Goal: Transaction & Acquisition: Obtain resource

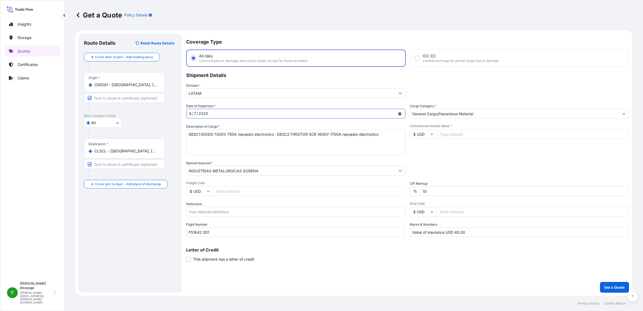
select select "Air"
click at [225, 146] on textarea "DESC1:DIODO 1300V 750A repuesto electronico ; DESC2:TIRISTOR SCR 1800V 1700A re…" at bounding box center [295, 142] width 219 height 26
click at [233, 139] on textarea "DESC1:DIODO 1300V 750A repuesto electronico ; DESC2:TIRISTOR SCR 1800V 1700A re…" at bounding box center [295, 142] width 219 height 26
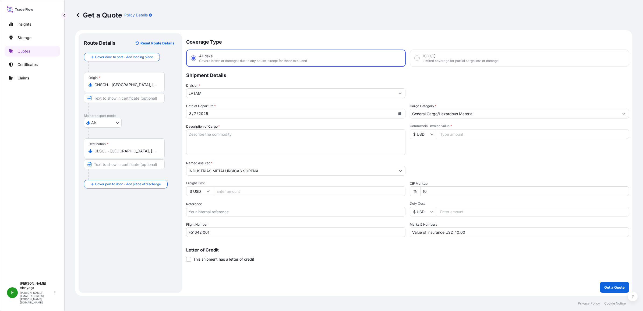
click at [401, 115] on button "Calendar" at bounding box center [399, 113] width 9 height 9
click at [238, 160] on div "7" at bounding box center [237, 159] width 10 height 10
click at [211, 233] on input "F51642 001" at bounding box center [295, 232] width 219 height 10
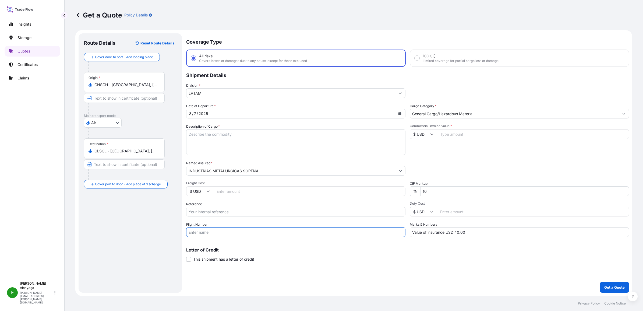
click at [225, 143] on textarea "DESC1:DIODO 1300V 750A repuesto electronico ; DESC2:TIRISTOR SCR 1800V 1700A re…" at bounding box center [295, 142] width 219 height 26
click at [238, 134] on textarea "DESC1:DIODO 1300V 750A repuesto electronico ; DESC2:TIRISTOR SCR 1800V 1700A re…" at bounding box center [295, 142] width 219 height 26
click at [243, 135] on textarea "DESC1:DIODO 1300V 750A repuesto electronico ; DESC2:TIRISTOR SCR 1800V 1700A re…" at bounding box center [295, 142] width 219 height 26
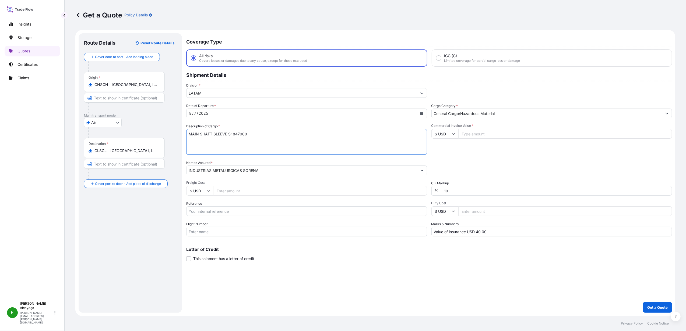
type textarea "MAIN SHAFT SLEEVE S: 847900"
drag, startPoint x: 154, startPoint y: 221, endPoint x: 130, endPoint y: 226, distance: 24.4
click at [154, 221] on div "Route Details Reset Route Details Cover door to port - Add loading place Place …" at bounding box center [130, 173] width 93 height 269
click at [292, 190] on input "Freight Cost" at bounding box center [320, 191] width 214 height 10
paste input "9.59"
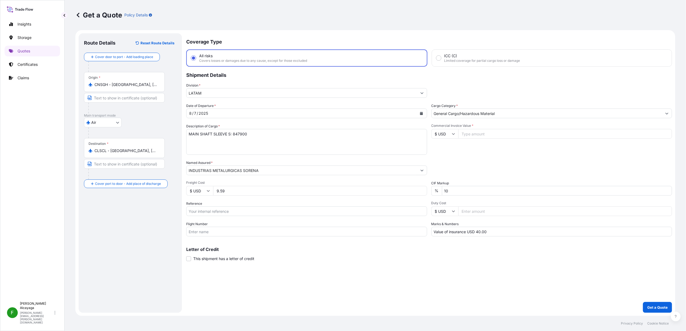
click at [259, 194] on input "9.59" at bounding box center [320, 191] width 214 height 10
paste input "6"
click at [259, 194] on input "9.6" at bounding box center [320, 191] width 214 height 10
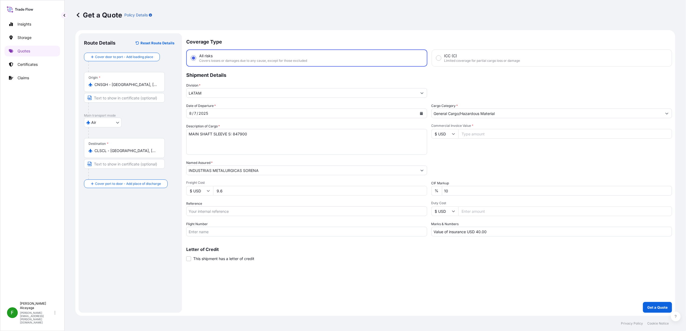
click at [259, 194] on input "9.6" at bounding box center [320, 191] width 214 height 10
paste input "588.05"
type input "9588.05"
click at [286, 278] on div "Coverage Type All risks Covers losses or damages due to any cause, except for t…" at bounding box center [429, 173] width 486 height 280
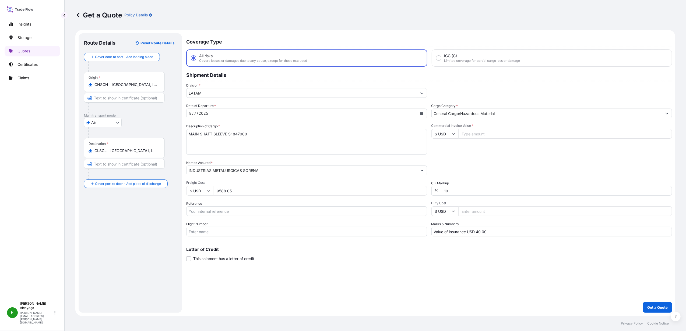
click at [216, 207] on input "Reference" at bounding box center [306, 212] width 241 height 10
paste input "PO4736"
click at [221, 210] on input "PO4736" at bounding box center [306, 212] width 241 height 10
paste input "SCL-JT-AIR-001323"
type input "PO4736 SCL-JT-AIR-001323"
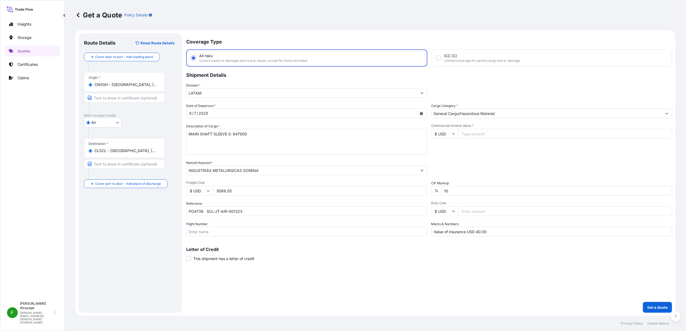
click at [472, 135] on input "Commercial Invoice Value *" at bounding box center [565, 134] width 214 height 10
type input "14420"
click at [385, 272] on div "Coverage Type All risks Covers losses or damages due to any cause, except for t…" at bounding box center [429, 173] width 486 height 280
click at [643, 309] on p "Get a Quote" at bounding box center [657, 307] width 20 height 5
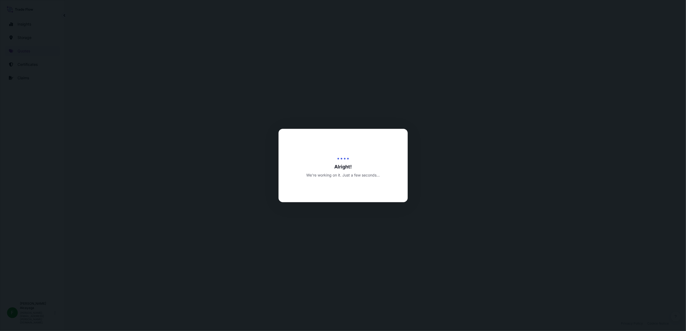
select select "Air"
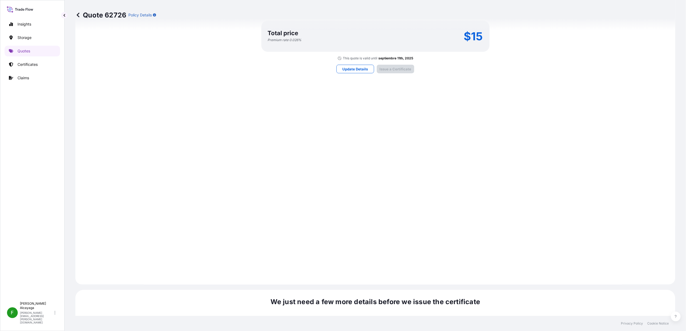
scroll to position [689, 0]
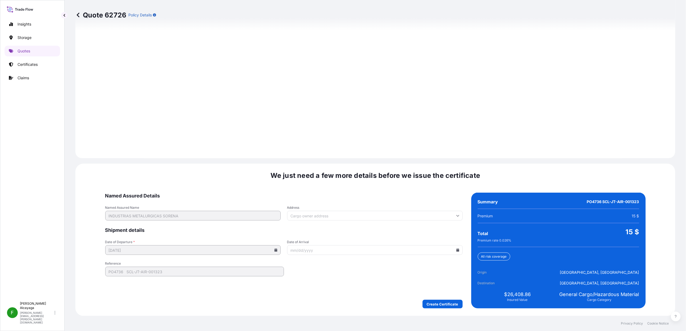
click at [451, 250] on input "Date of Arrival" at bounding box center [374, 251] width 175 height 10
click at [456, 250] on icon at bounding box center [457, 250] width 3 height 3
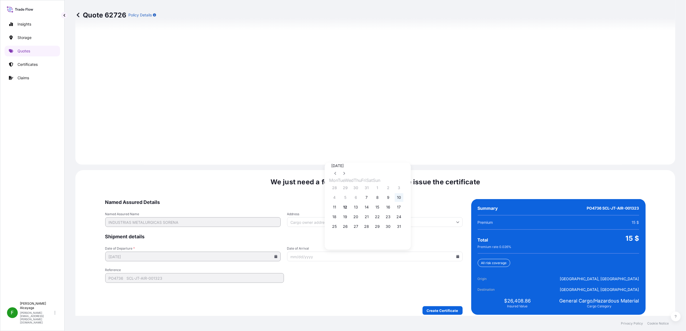
click at [403, 201] on button "10" at bounding box center [399, 197] width 9 height 9
type input "[DATE]"
click at [415, 282] on form "Named Assured Details Named Assured Name INDUSTRIAS METALURGICAS SORENA Address…" at bounding box center [283, 257] width 357 height 116
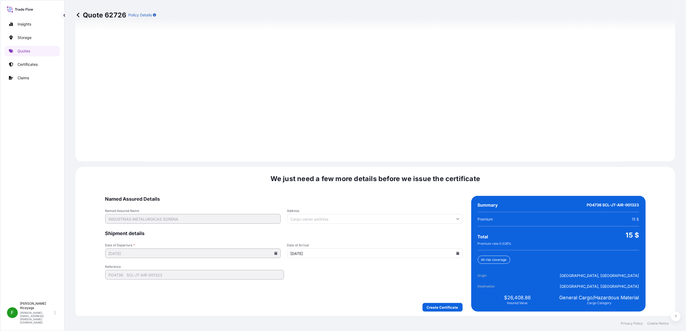
scroll to position [689, 0]
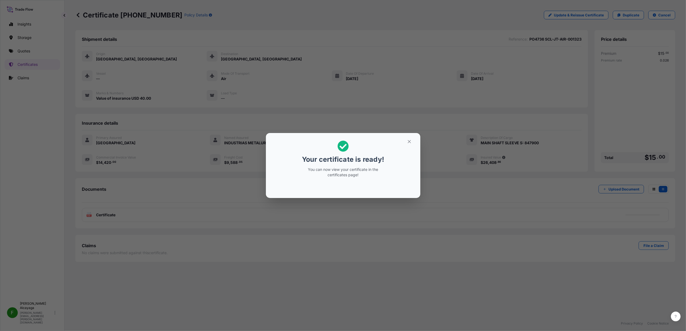
click at [415, 204] on div "Your certificate is ready! You can now view your certificate in the certificate…" at bounding box center [343, 165] width 686 height 331
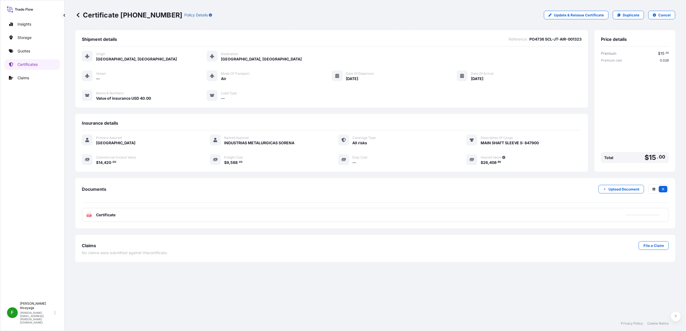
click at [101, 217] on span "Certificate" at bounding box center [105, 215] width 19 height 5
click at [113, 216] on span "Certificate" at bounding box center [105, 215] width 19 height 5
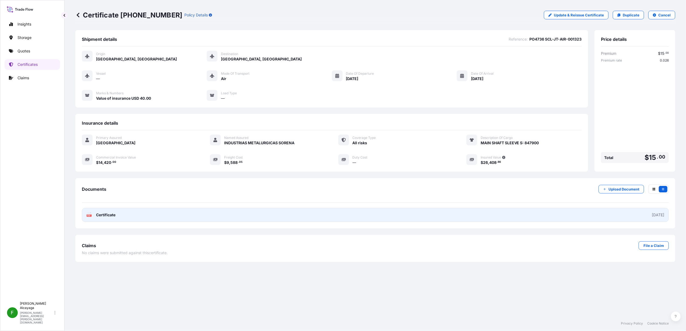
click at [153, 212] on link "PDF Certificate [DATE]" at bounding box center [375, 215] width 587 height 14
